Goal: Information Seeking & Learning: Learn about a topic

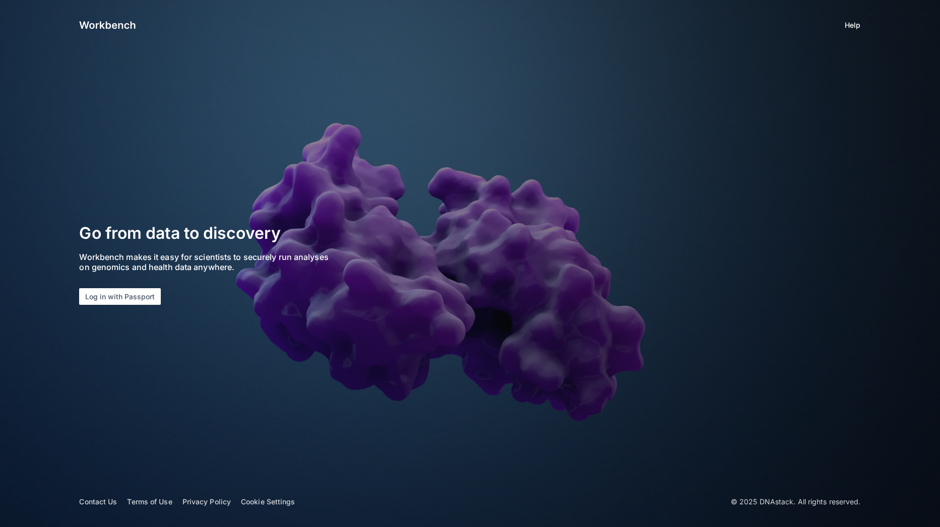
click at [129, 360] on app-login "Help Go from data to discovery Workbench makes it easy for scientists to secure…" at bounding box center [470, 263] width 940 height 527
click at [121, 294] on button "Log in with Passport" at bounding box center [120, 296] width 82 height 17
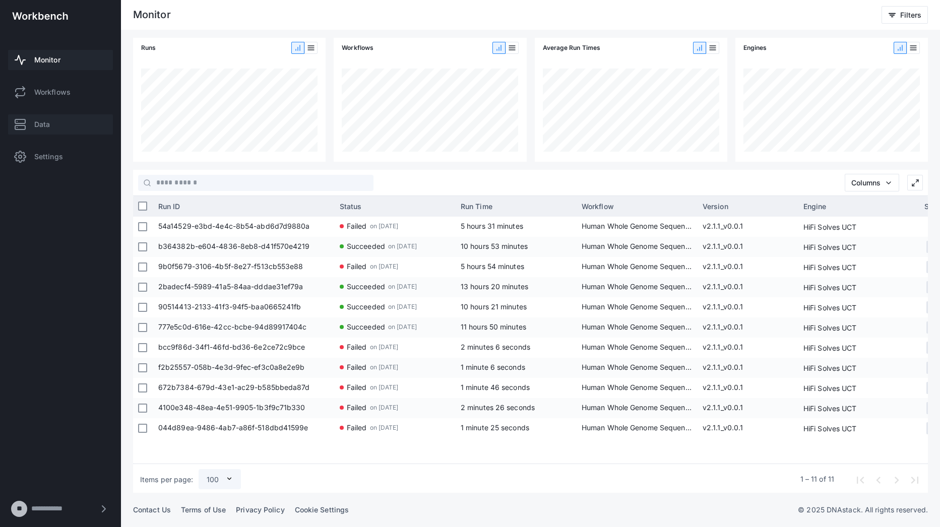
click at [38, 128] on span "Data" at bounding box center [42, 124] width 16 height 10
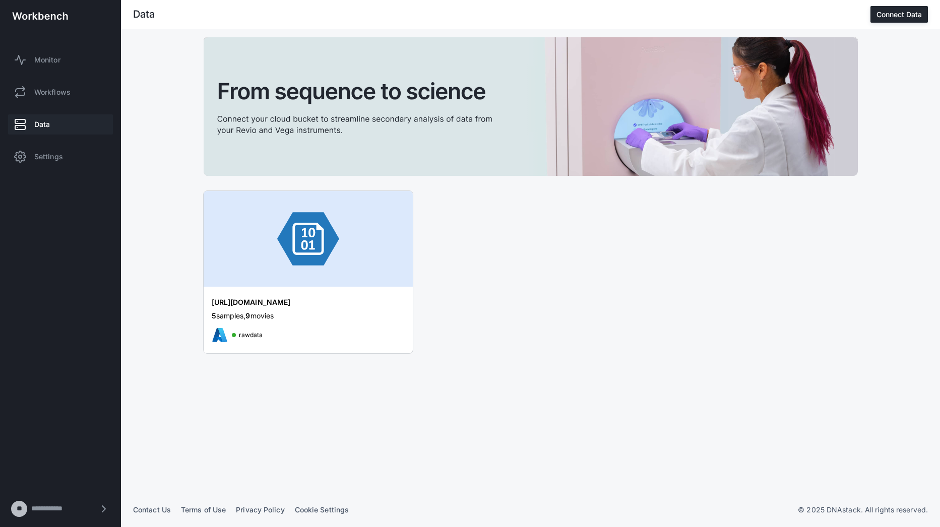
click at [644, 80] on img at bounding box center [531, 106] width 654 height 139
click at [286, 307] on div "[URL][DOMAIN_NAME]" at bounding box center [297, 302] width 171 height 10
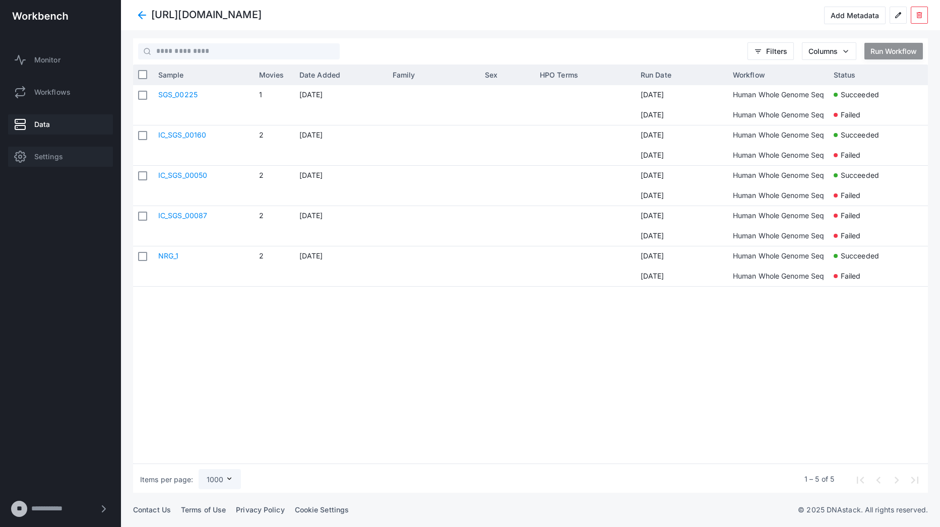
click at [56, 160] on span "Settings" at bounding box center [48, 157] width 29 height 10
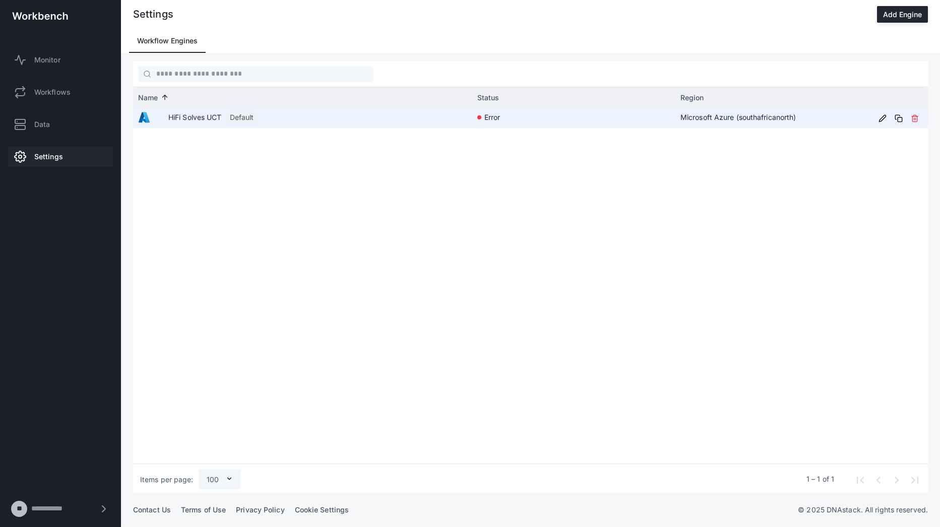
click at [554, 119] on app-engine-status-indicator "error" at bounding box center [573, 117] width 193 height 19
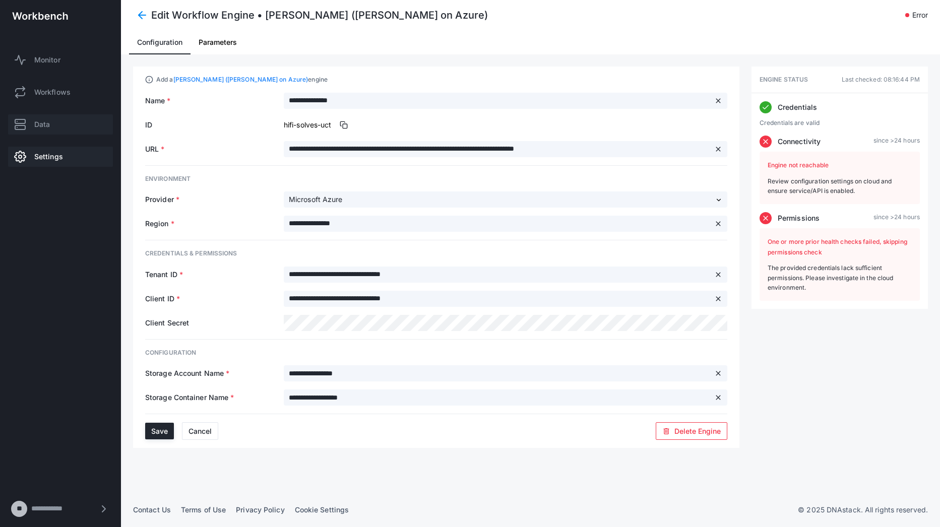
click at [57, 125] on link "Data" at bounding box center [60, 124] width 105 height 20
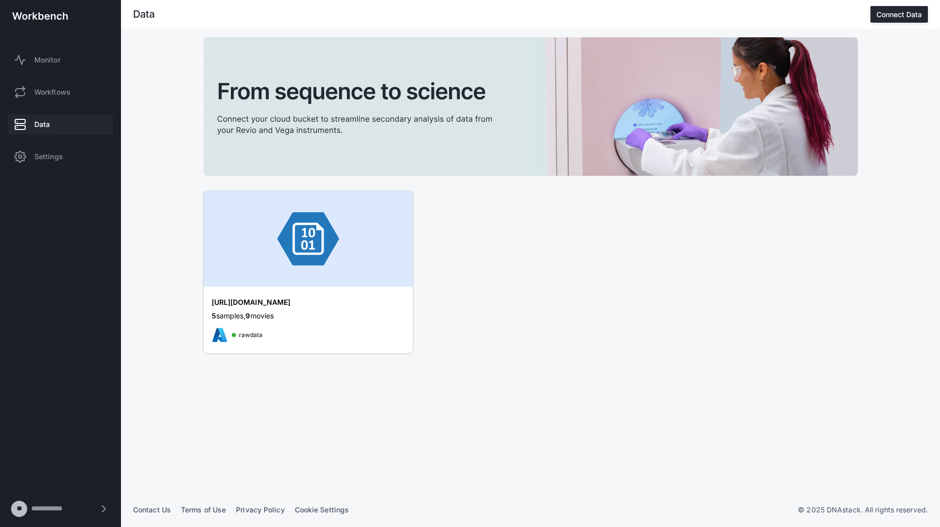
click at [301, 315] on div "5 samples, 9 movies" at bounding box center [308, 316] width 193 height 10
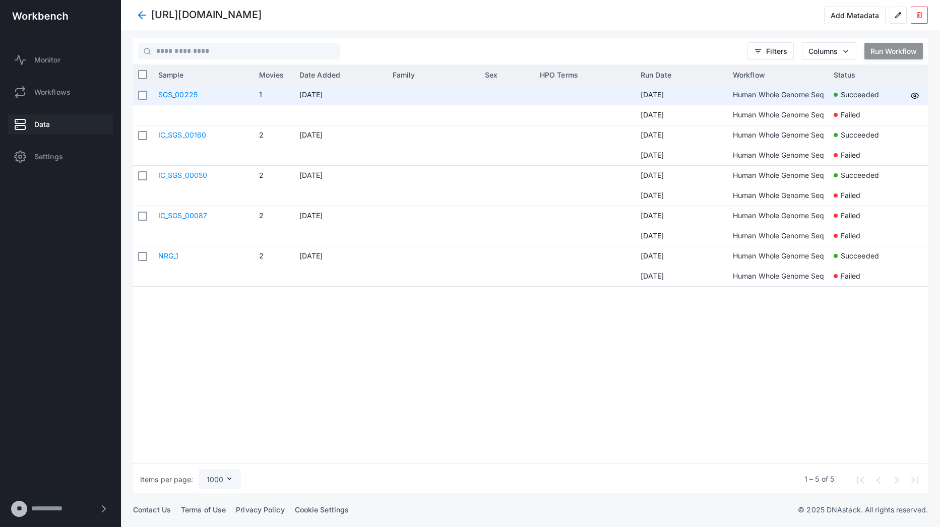
click at [306, 101] on span "[DATE]" at bounding box center [340, 95] width 83 height 20
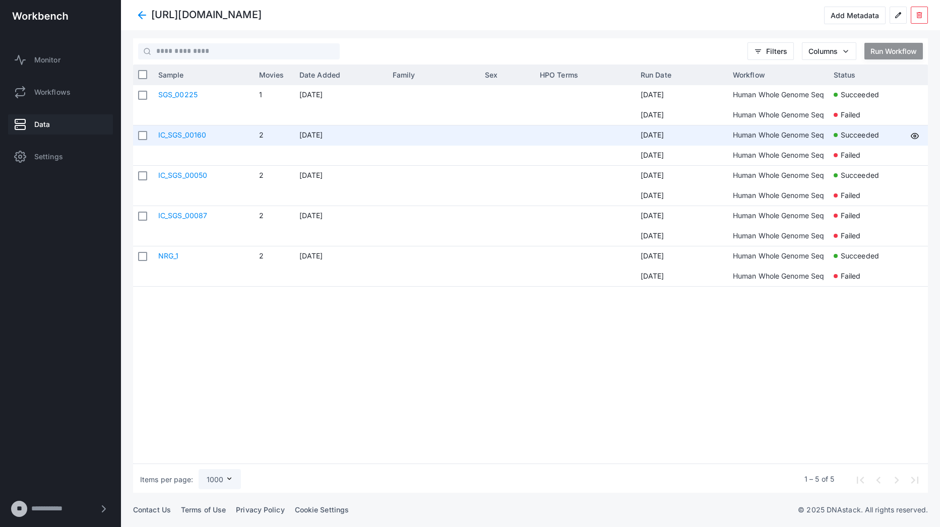
click at [185, 137] on link "IC_SGS_00160" at bounding box center [182, 135] width 48 height 9
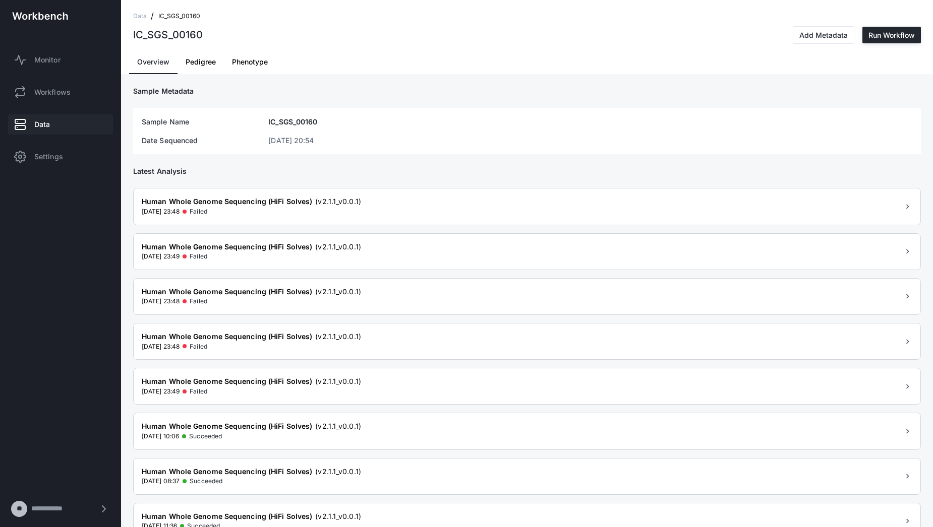
click at [246, 61] on span "Phenotype" at bounding box center [250, 61] width 36 height 7
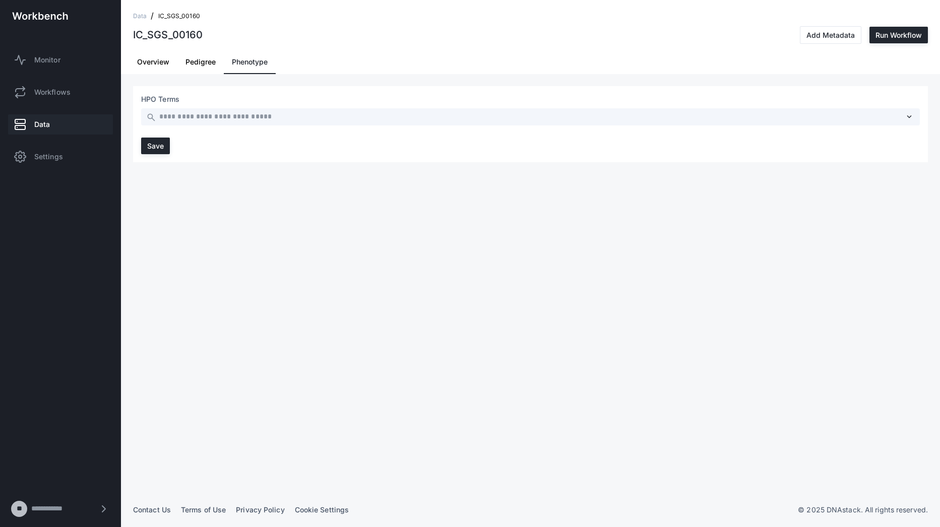
click at [204, 61] on span "Pedigree" at bounding box center [200, 61] width 30 height 7
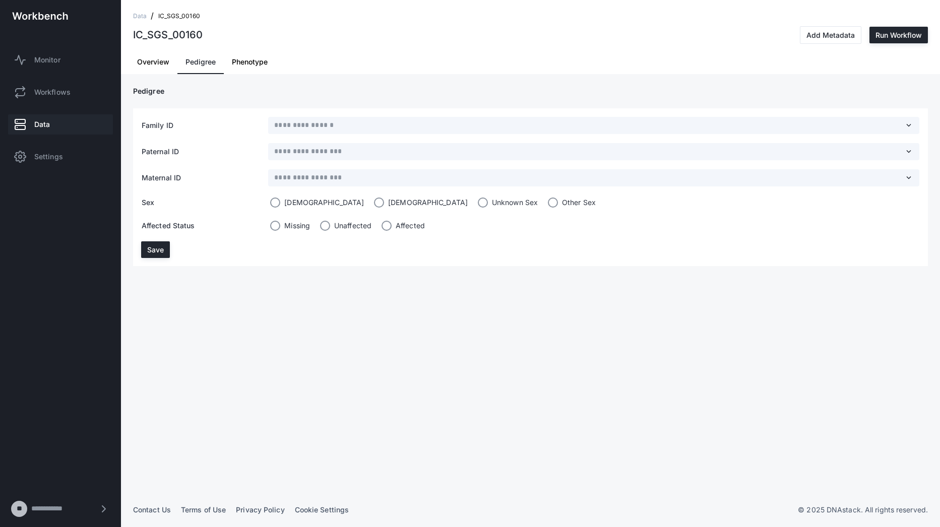
click at [146, 55] on span "Overview" at bounding box center [153, 62] width 32 height 24
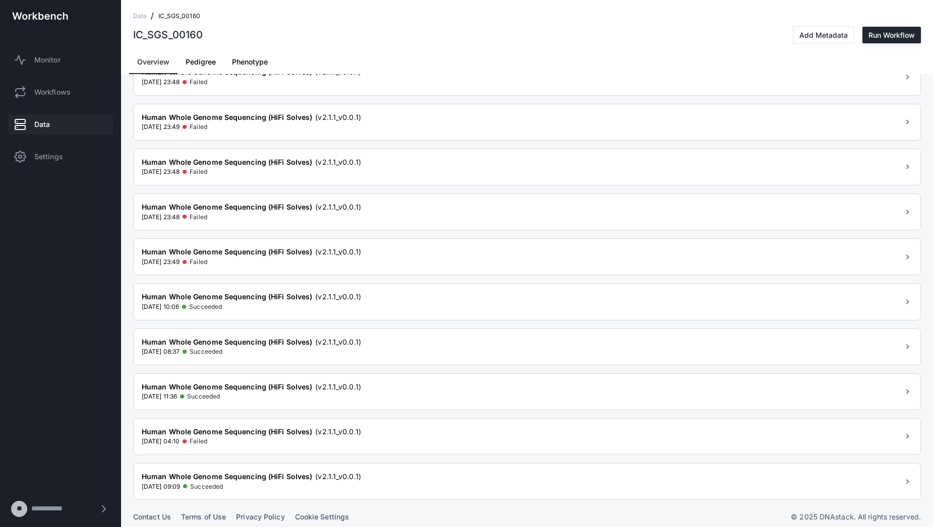
scroll to position [137, 0]
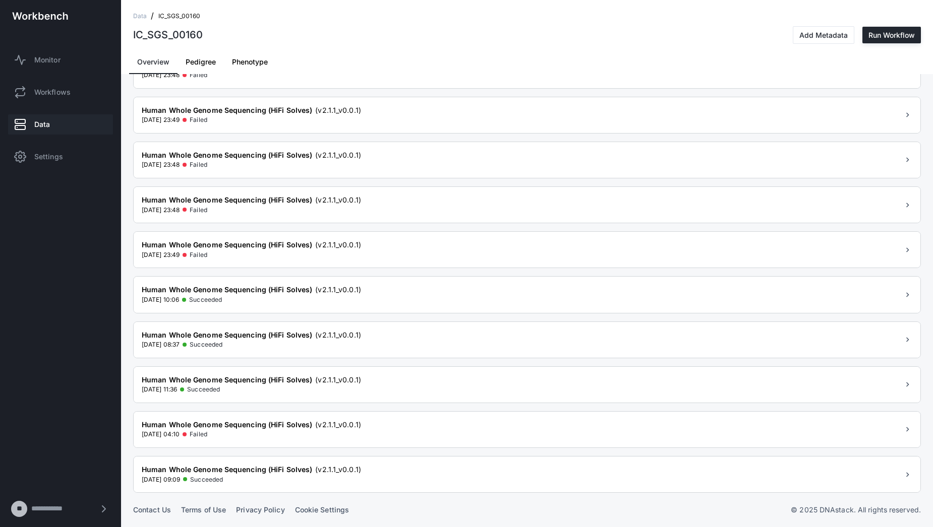
click at [349, 475] on div "17 May 2025, 09:09 Succeeded" at bounding box center [251, 480] width 219 height 10
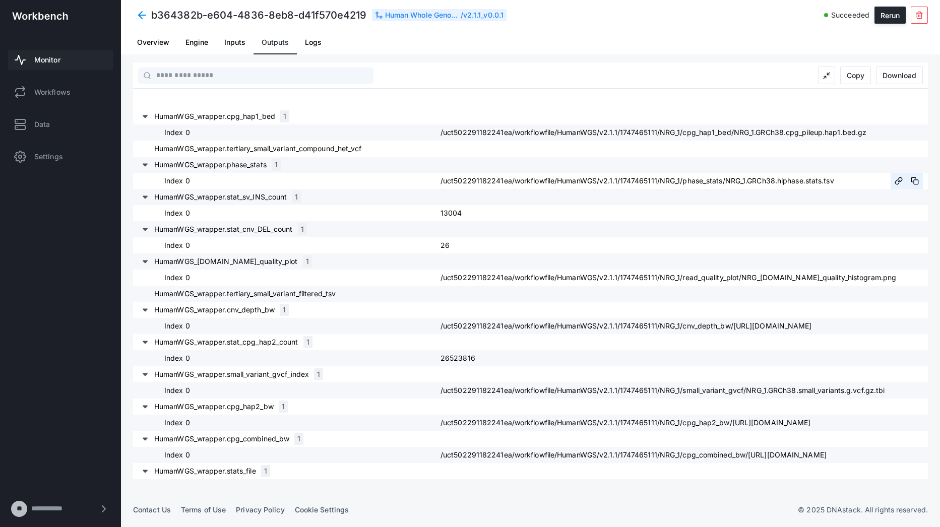
scroll to position [1003, 0]
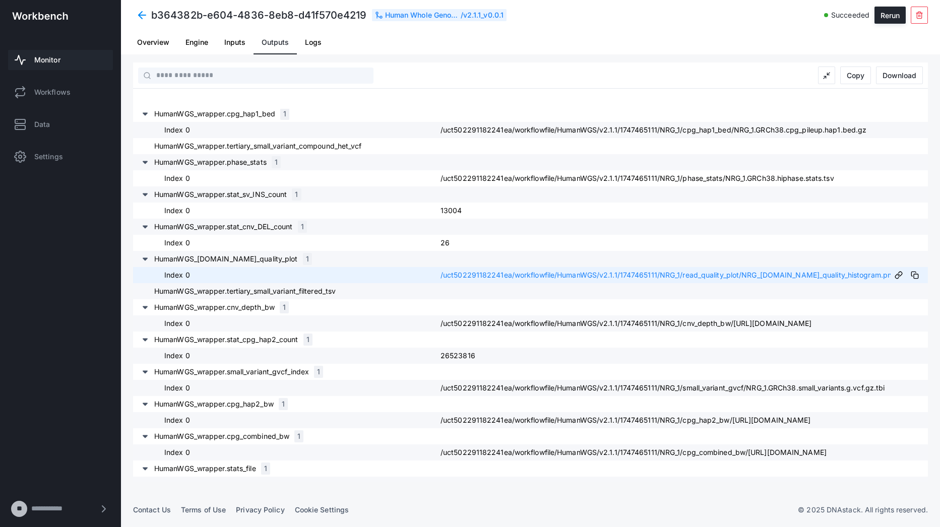
click at [513, 274] on span "/uct502291182241ea/workflowfile/HumanWGS/v2.1.1/1747465111/NRG_1/read_quality_p…" at bounding box center [669, 275] width 456 height 9
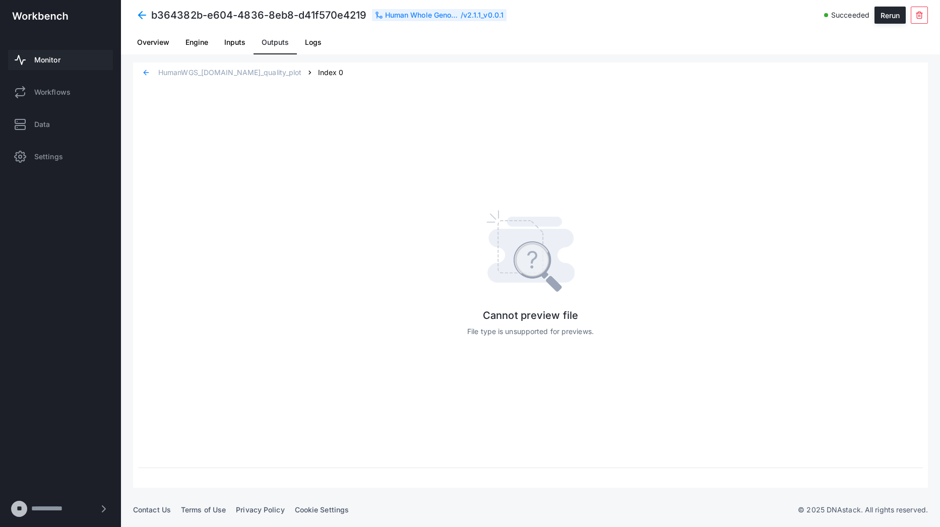
click at [232, 39] on span "Inputs" at bounding box center [234, 42] width 21 height 7
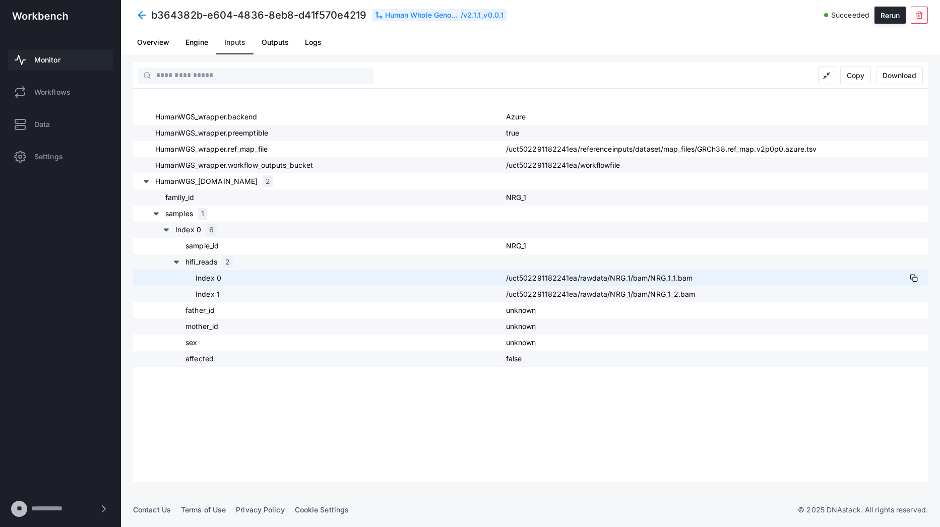
click at [604, 276] on span "/uct502291182241ea/rawdata/NRG_1/bam/NRG_1_1.bam" at bounding box center [599, 278] width 187 height 9
click at [32, 119] on link "Data" at bounding box center [60, 124] width 105 height 20
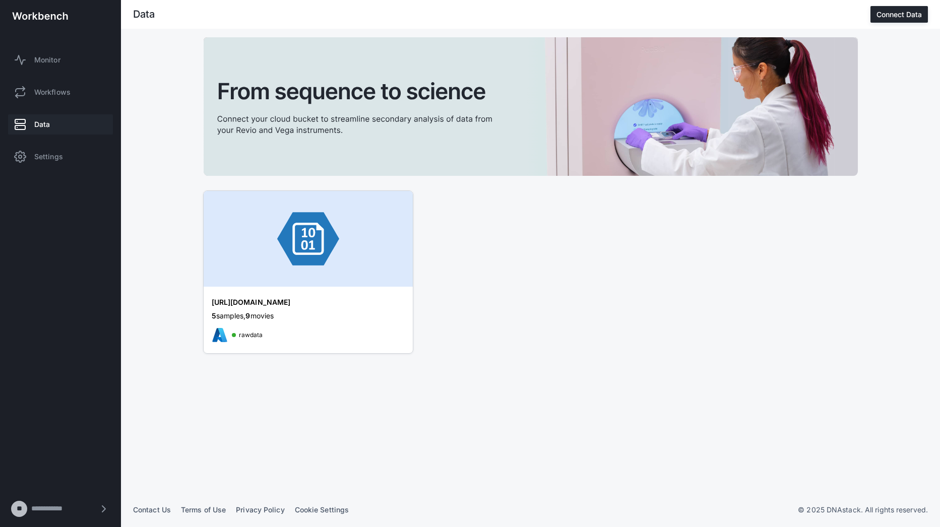
click at [290, 281] on img at bounding box center [308, 239] width 209 height 96
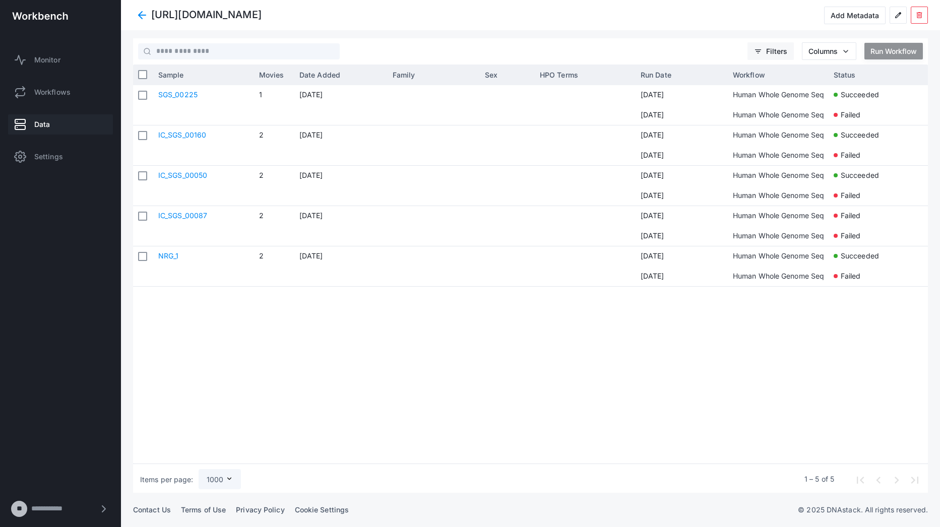
click at [778, 56] on button "filter_list Filters" at bounding box center [771, 51] width 46 height 18
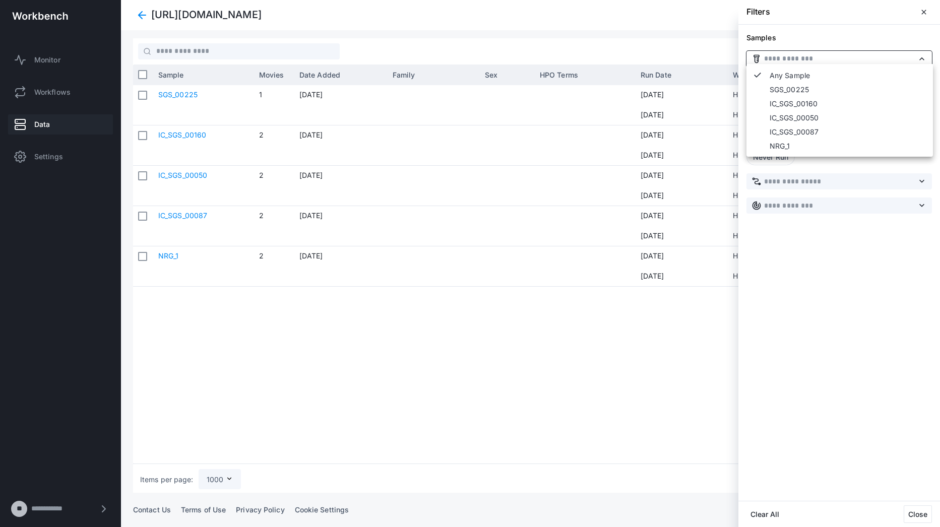
click at [923, 62] on input "text" at bounding box center [845, 58] width 187 height 11
click at [922, 57] on input "text" at bounding box center [845, 58] width 187 height 11
click at [922, 10] on span "close" at bounding box center [924, 12] width 8 height 8
